Goal: Information Seeking & Learning: Learn about a topic

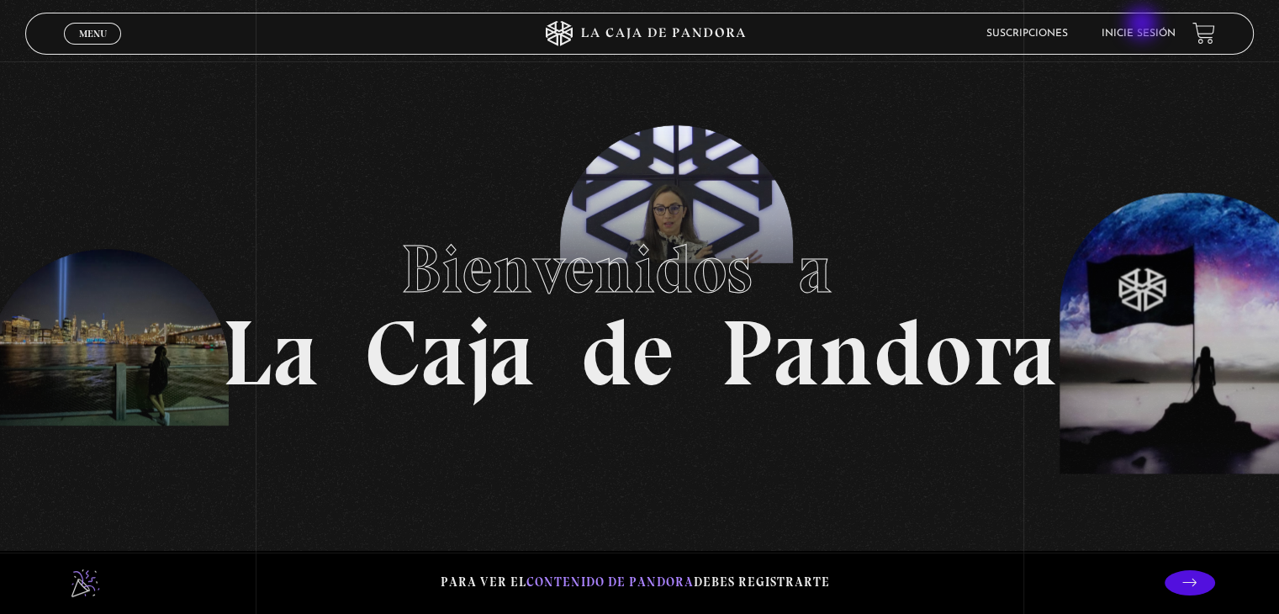
click at [1143, 24] on li "Inicie sesión" at bounding box center [1138, 33] width 74 height 26
click at [1142, 29] on link "Inicie sesión" at bounding box center [1138, 34] width 74 height 10
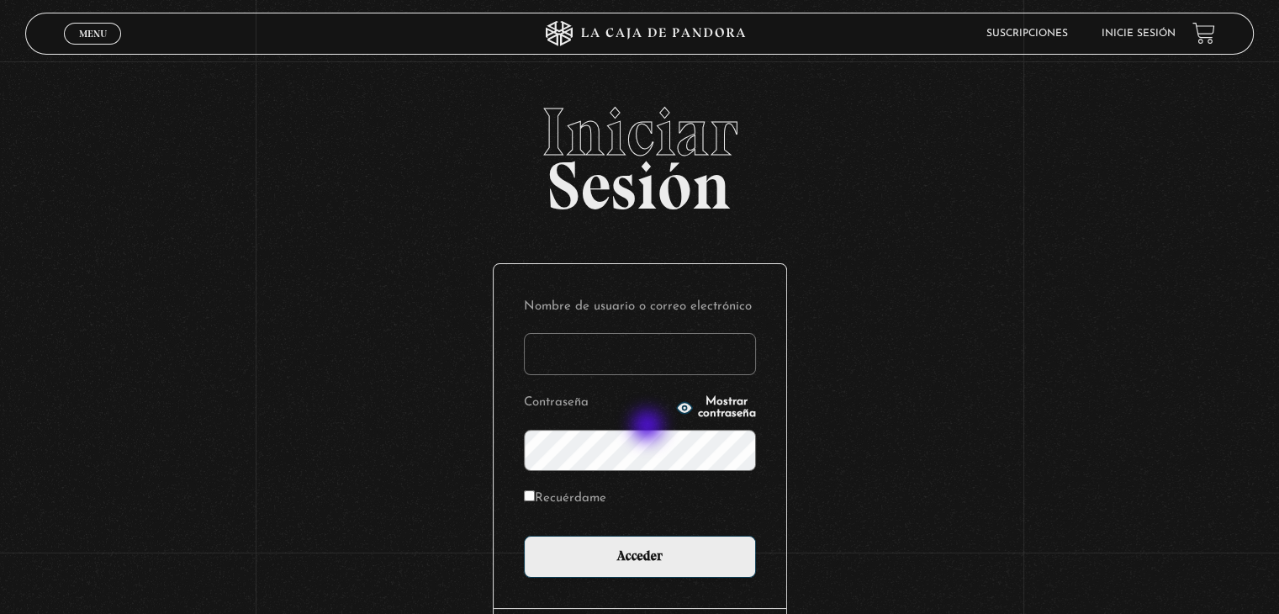
click at [649, 375] on input "Nombre de usuario o correo electrónico" at bounding box center [640, 354] width 232 height 42
type input "[EMAIL_ADDRESS][DOMAIN_NAME]"
click at [737, 420] on span "Mostrar contraseña" at bounding box center [727, 408] width 58 height 24
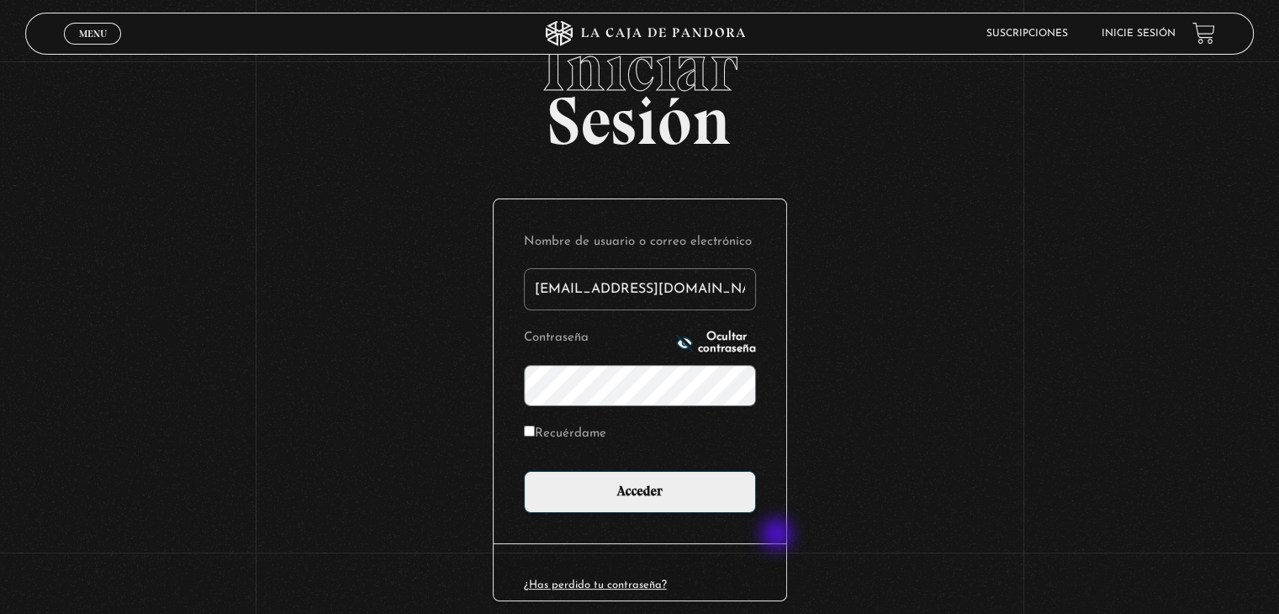
scroll to position [168, 0]
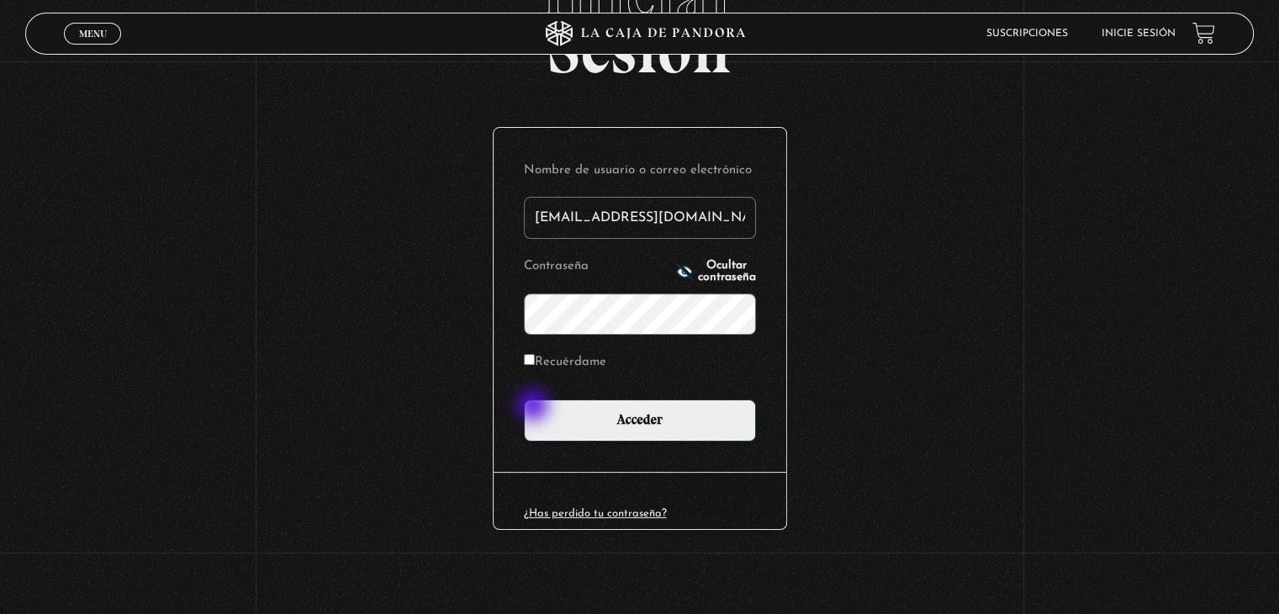
click at [535, 376] on label "Recuérdame" at bounding box center [565, 363] width 82 height 26
click at [535, 365] on input "Recuérdame" at bounding box center [529, 359] width 11 height 11
checkbox input "true"
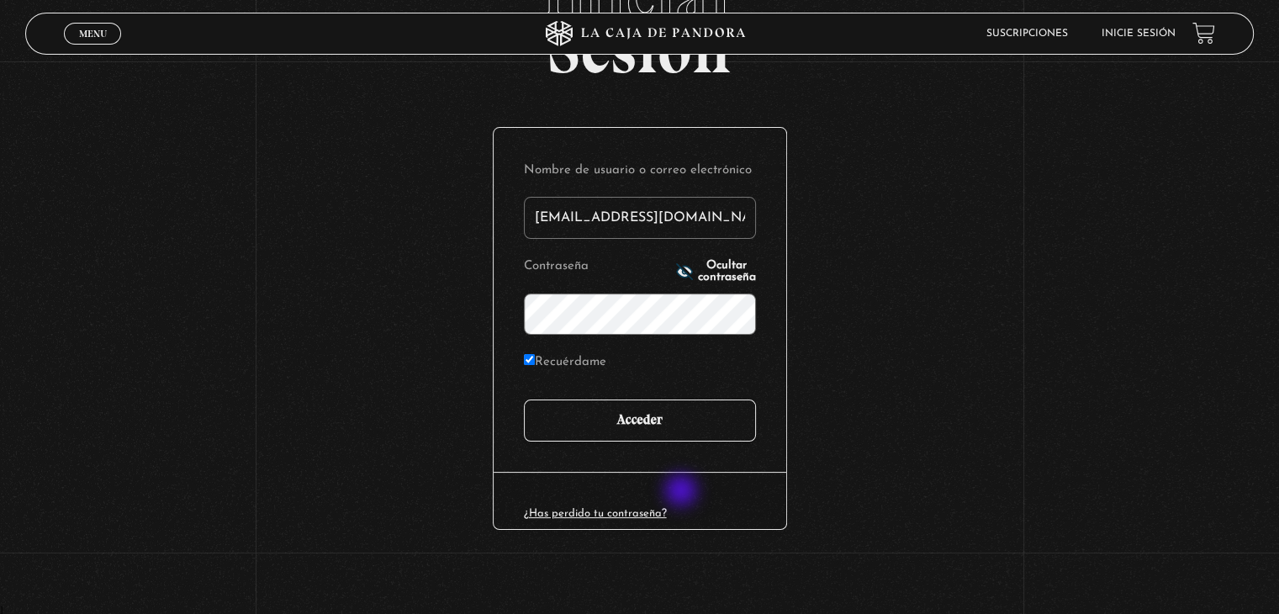
click at [683, 441] on input "Acceder" at bounding box center [640, 420] width 232 height 42
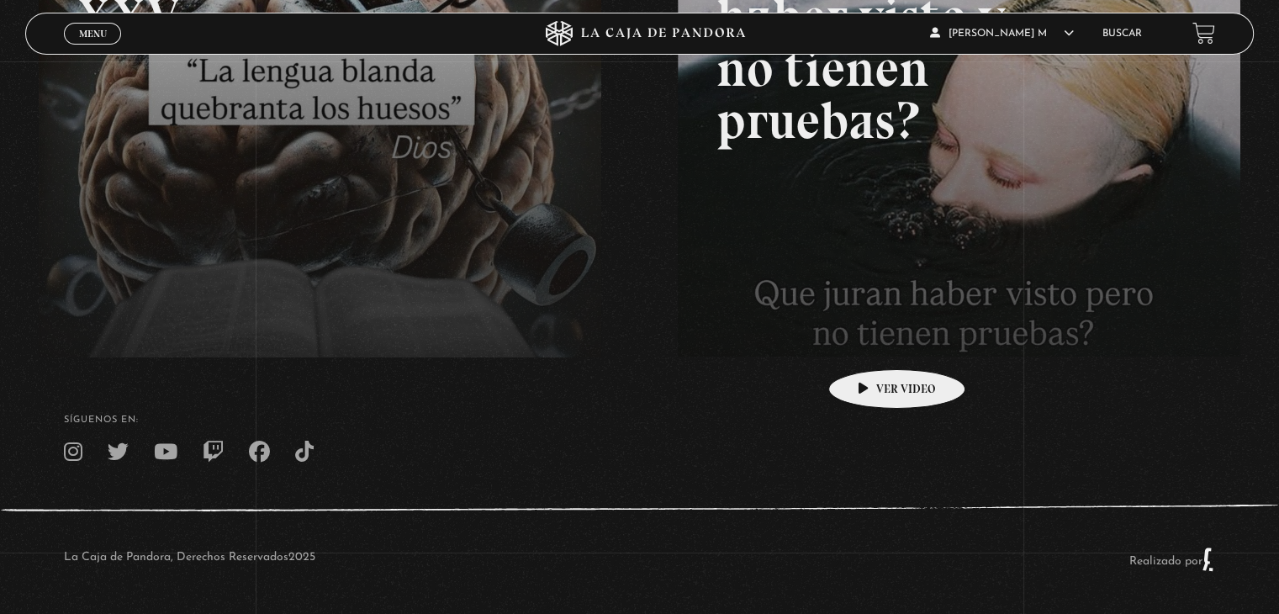
scroll to position [420, 0]
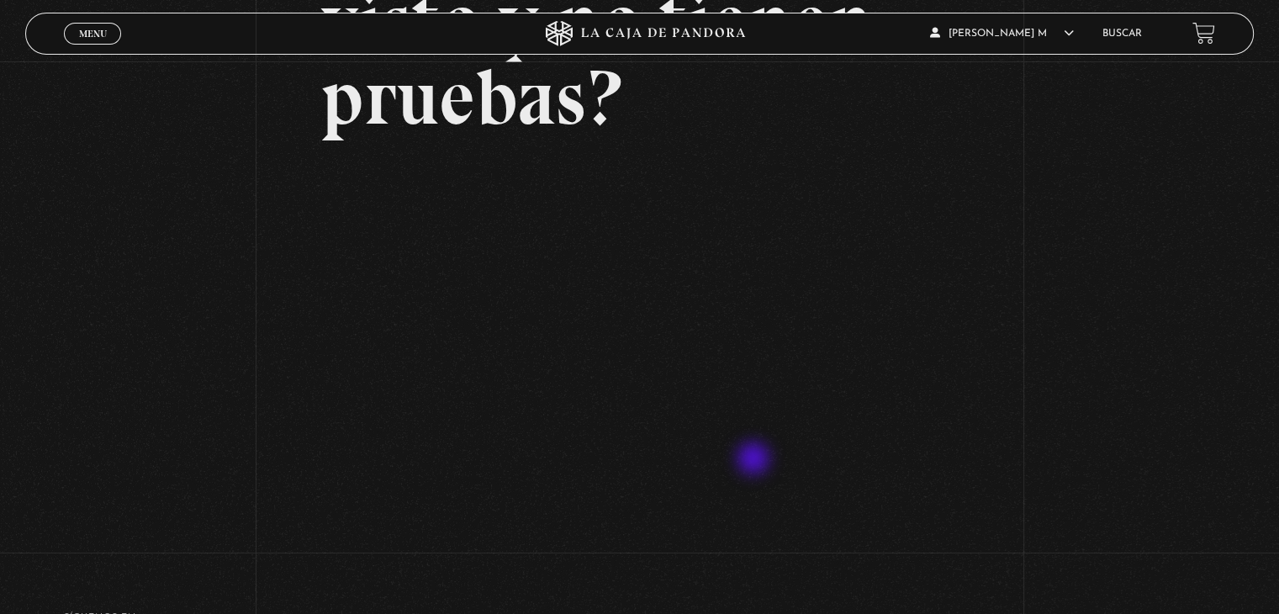
scroll to position [420, 0]
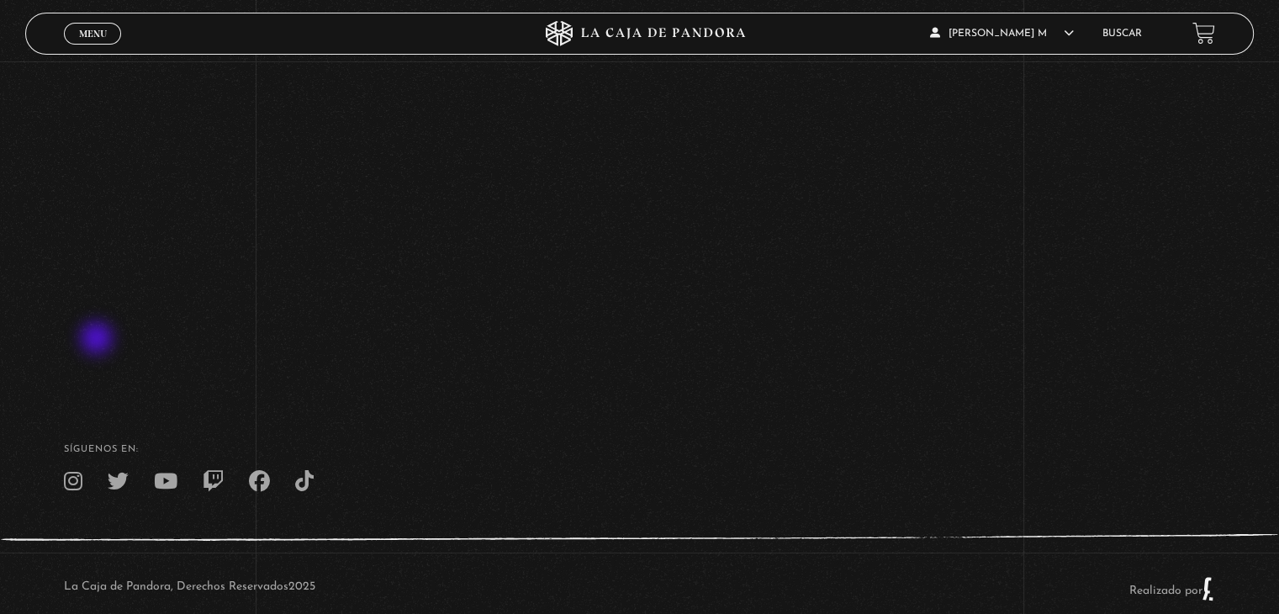
click at [101, 338] on div "Volver Setiembre 24 - 830pm CR Qué juran haber visto y no tienen pruebas?" at bounding box center [639, 13] width 1279 height 745
click at [107, 34] on span "Menu" at bounding box center [93, 34] width 28 height 10
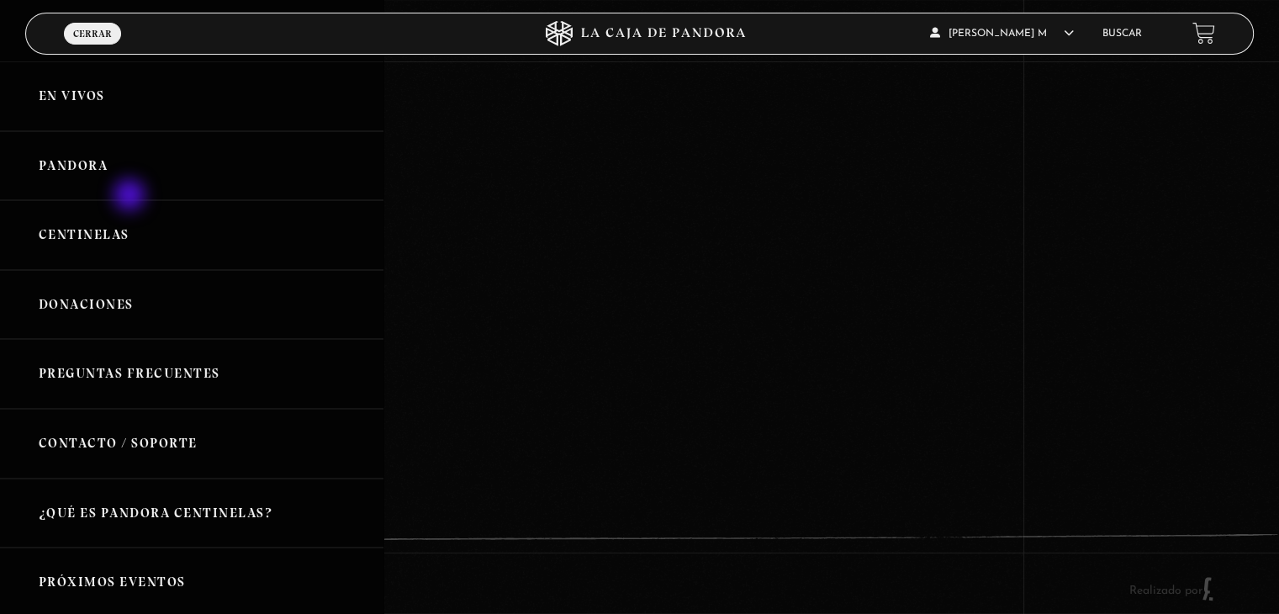
click at [131, 197] on link "Pandora" at bounding box center [191, 166] width 383 height 70
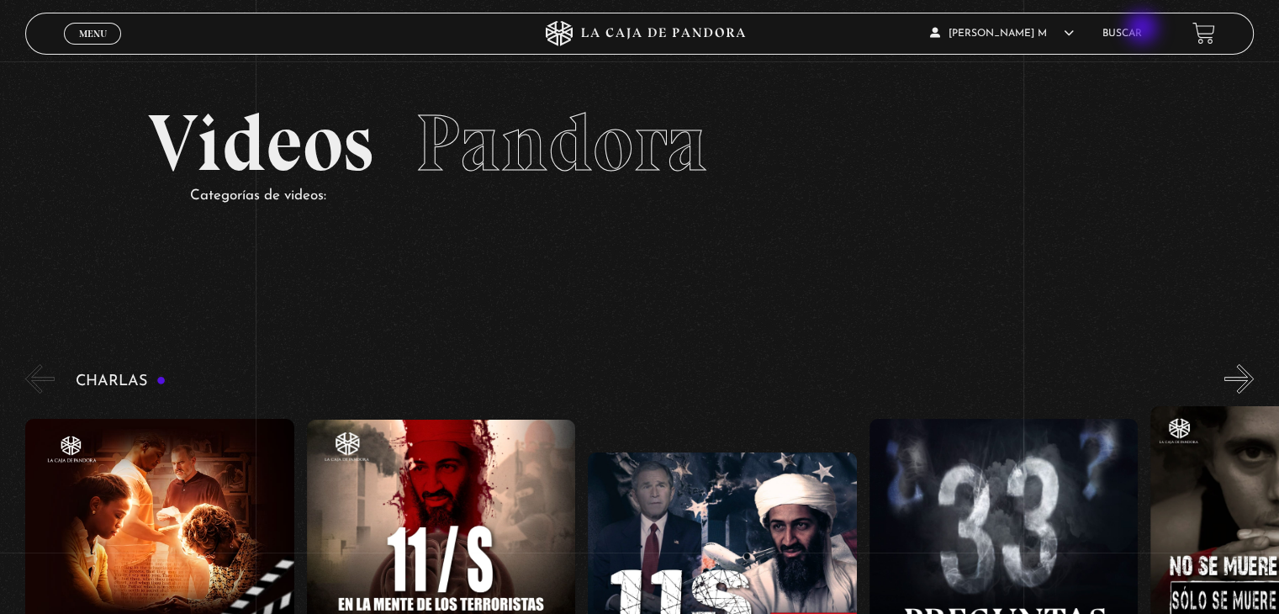
click at [1142, 29] on link "Buscar" at bounding box center [1122, 34] width 40 height 10
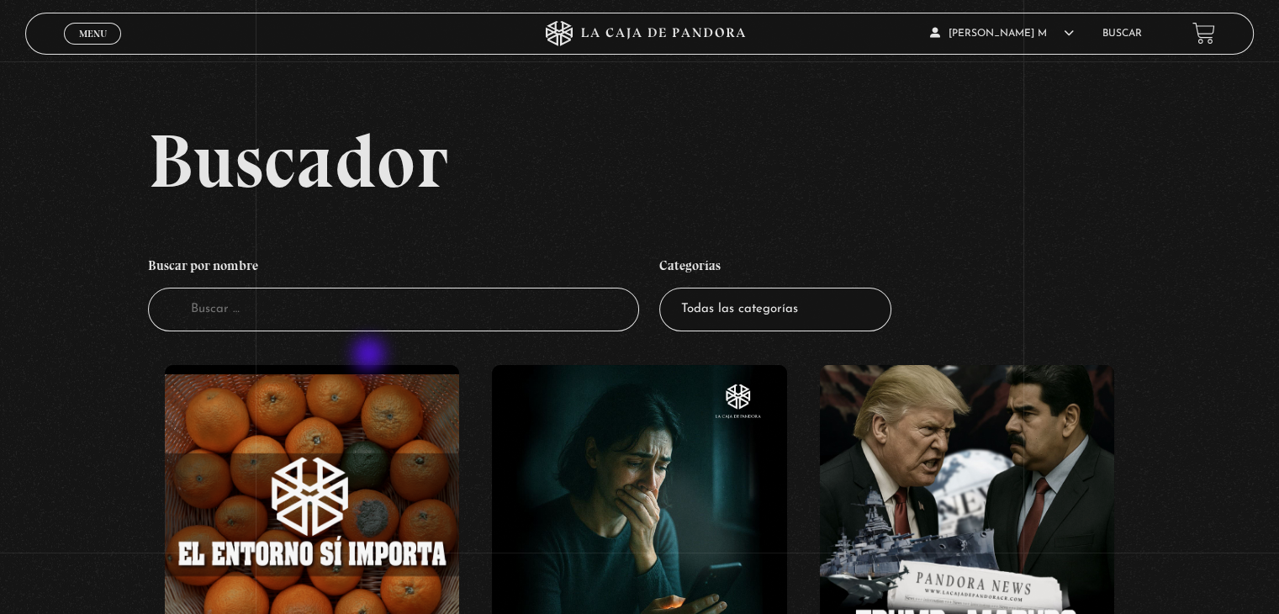
click at [371, 332] on input "Buscador" at bounding box center [393, 310] width 491 height 45
type input "proposito"
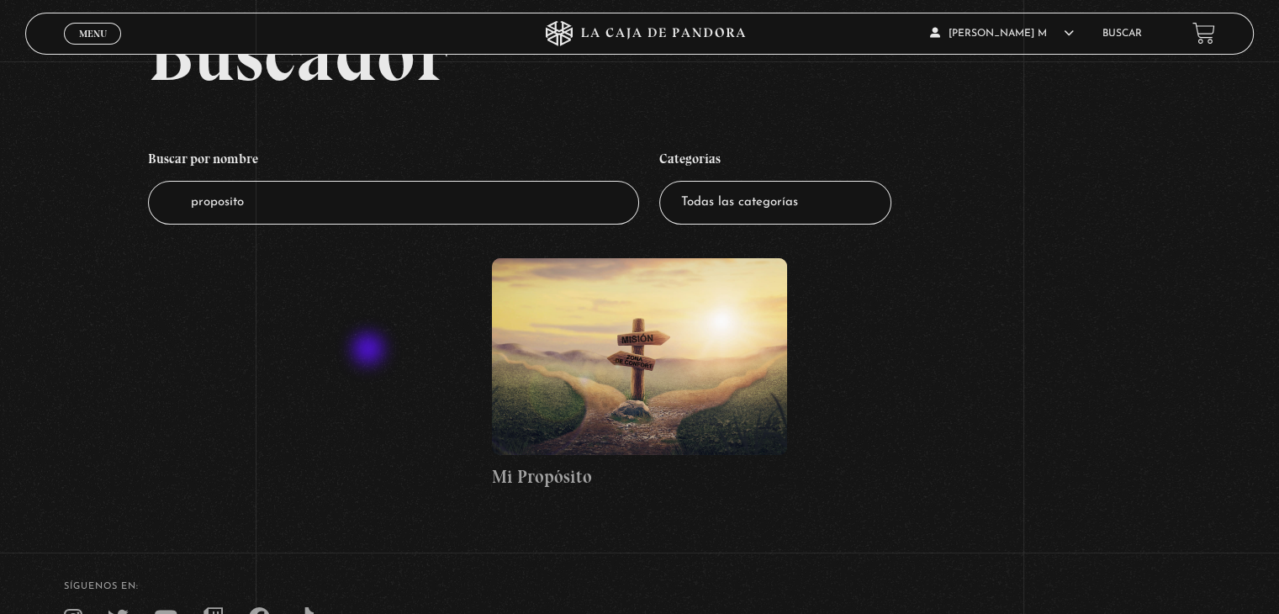
scroll to position [168, 0]
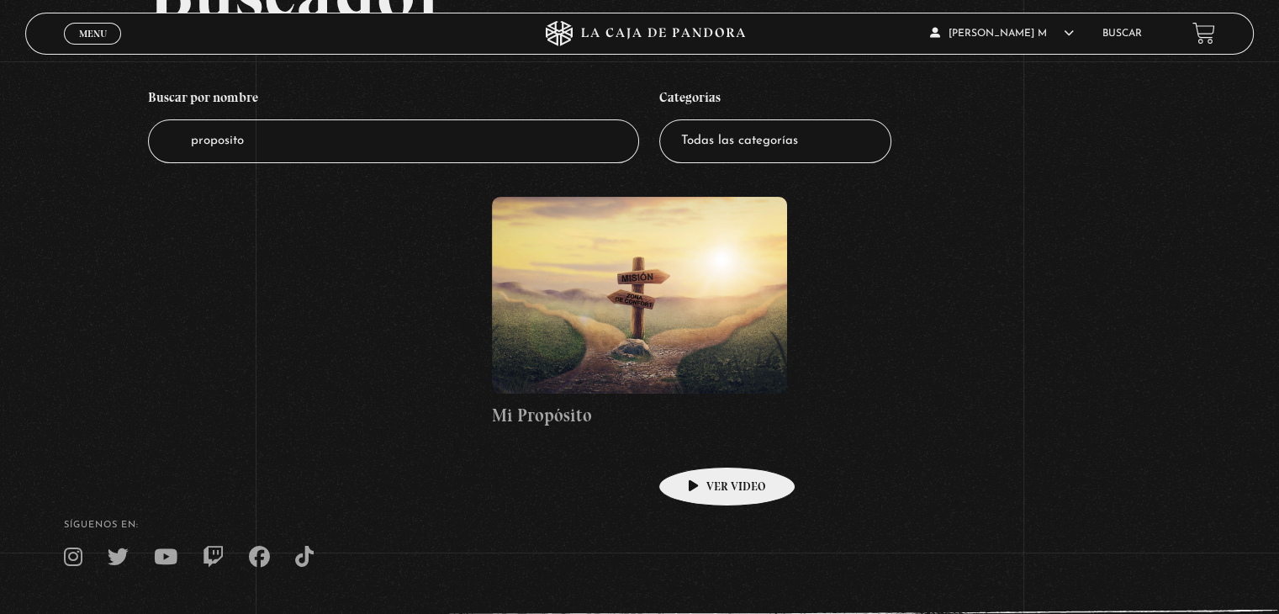
click at [700, 393] on figure at bounding box center [639, 295] width 294 height 197
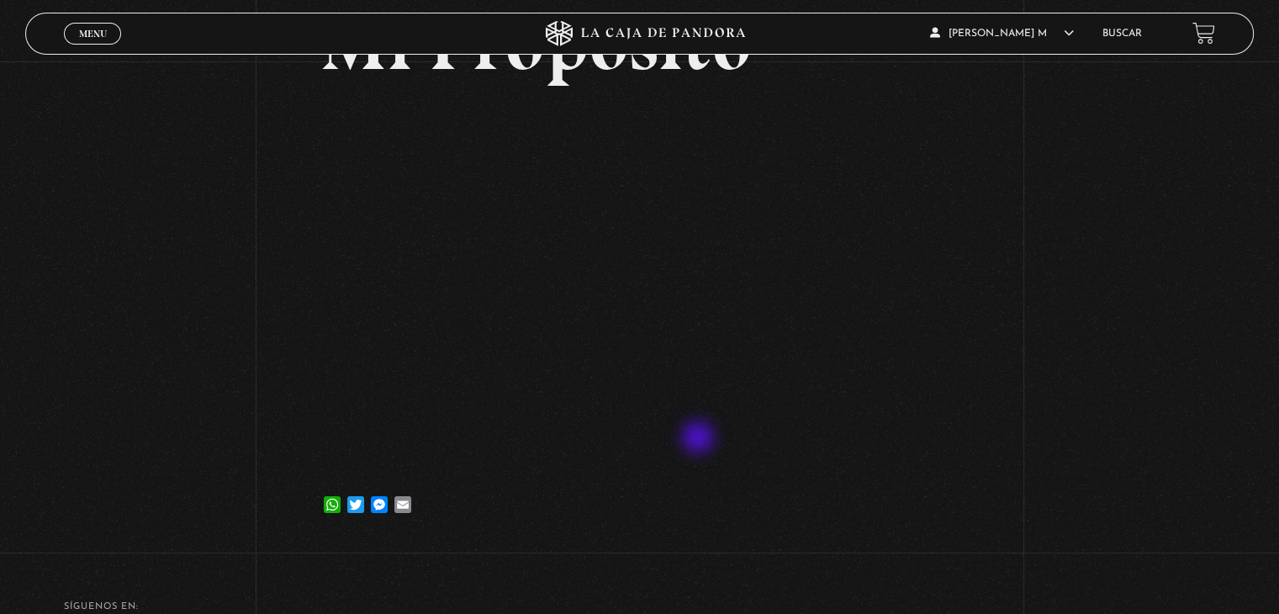
scroll to position [168, 0]
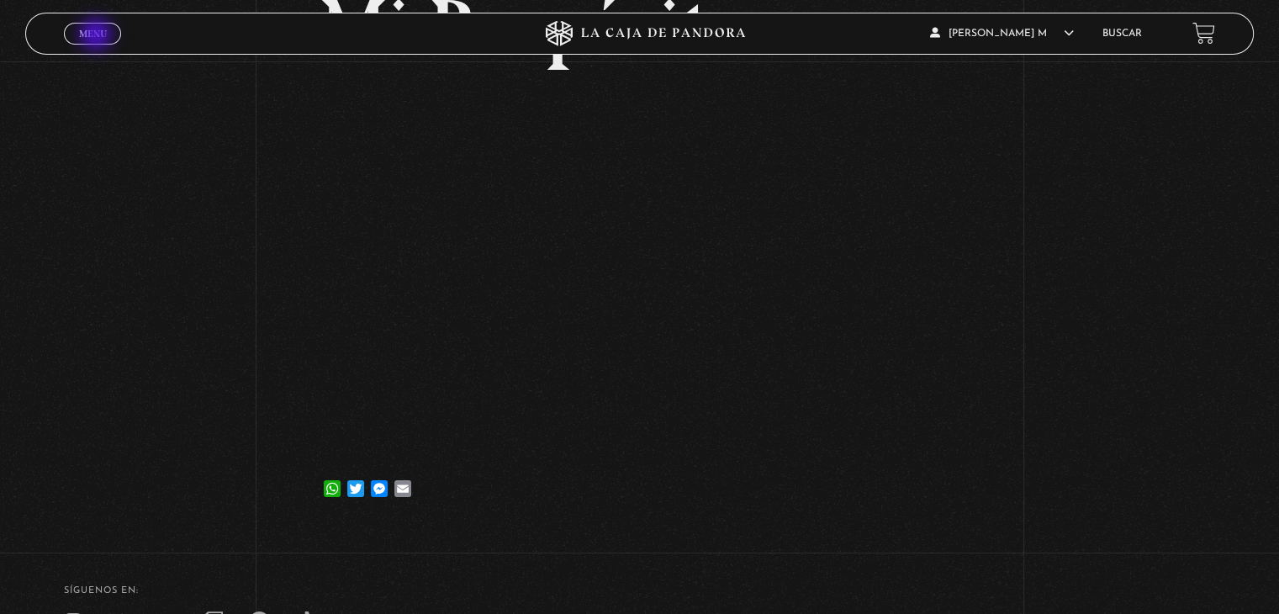
click at [98, 36] on span "Menu" at bounding box center [93, 34] width 28 height 10
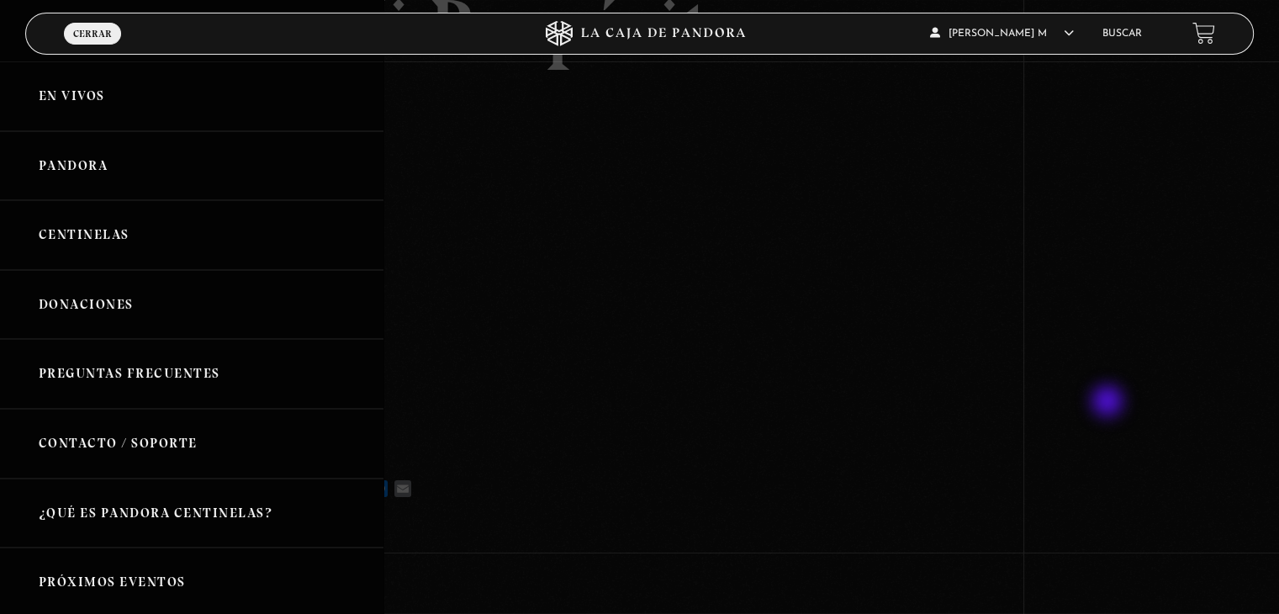
click at [1114, 401] on div at bounding box center [639, 307] width 1279 height 614
